Goal: Task Accomplishment & Management: Manage account settings

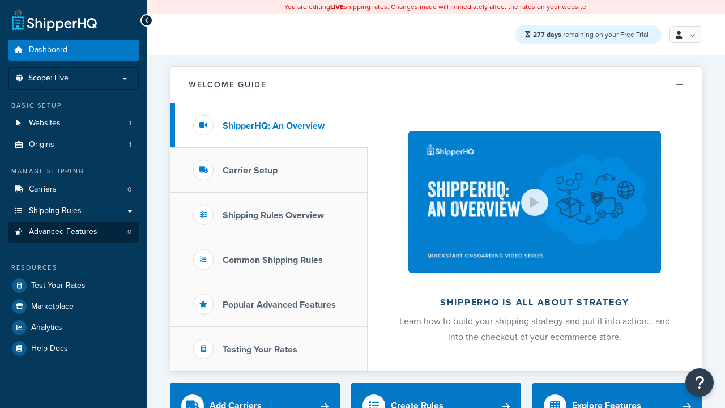
click at [74, 232] on span "Advanced Features" at bounding box center [63, 232] width 69 height 10
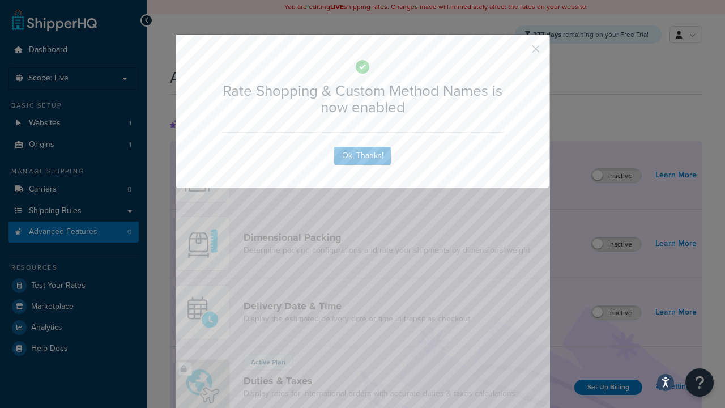
scroll to position [506, 0]
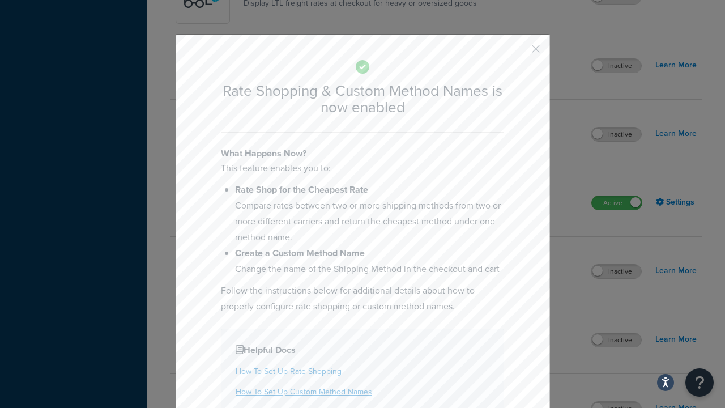
click at [519, 53] on button "button" at bounding box center [519, 53] width 3 height 3
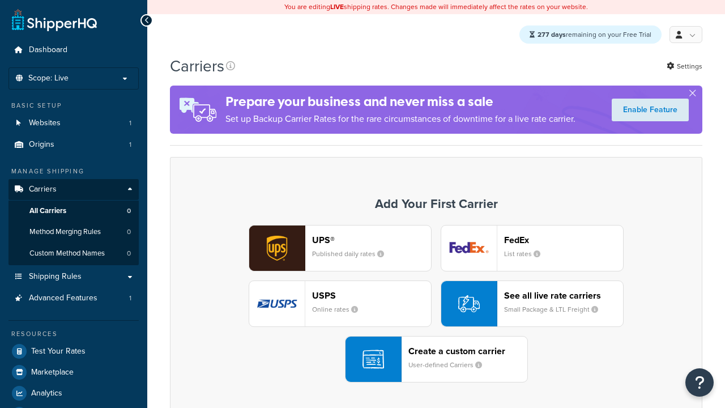
click at [436, 304] on div "UPS® Published daily rates FedEx List rates USPS Online rates See all live rate…" at bounding box center [436, 304] width 509 height 158
click at [532, 304] on div "See all live rate carriers Small Package & LTL Freight" at bounding box center [563, 303] width 119 height 27
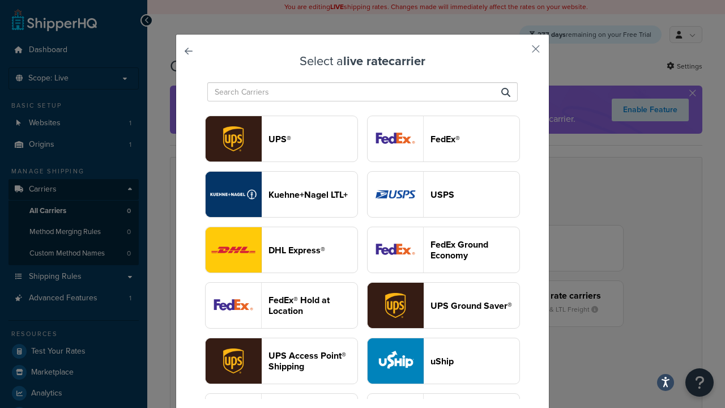
click at [444, 189] on header "USPS" at bounding box center [475, 194] width 89 height 11
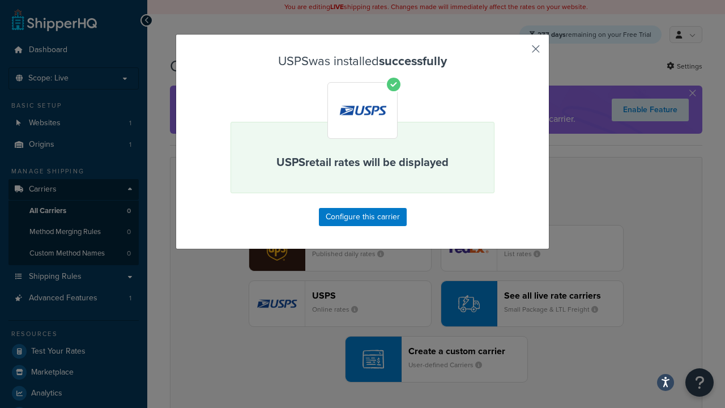
click at [519, 53] on button "button" at bounding box center [519, 53] width 3 height 3
